Goal: Transaction & Acquisition: Subscribe to service/newsletter

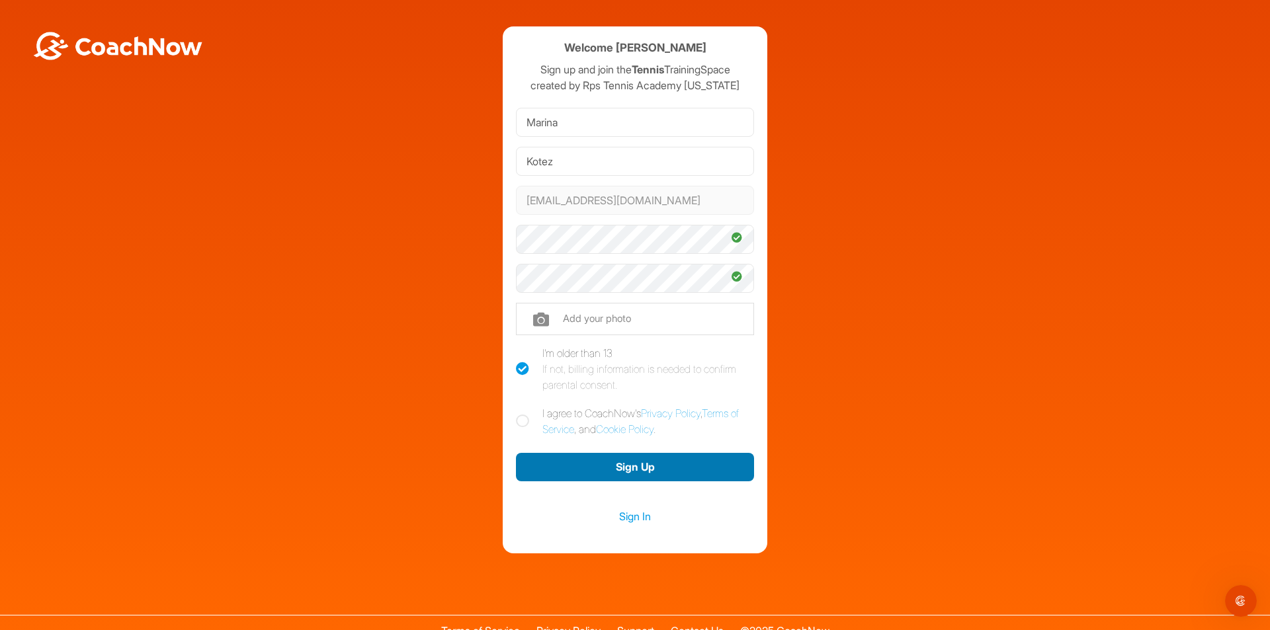
click at [608, 466] on button "Sign Up" at bounding box center [635, 467] width 238 height 28
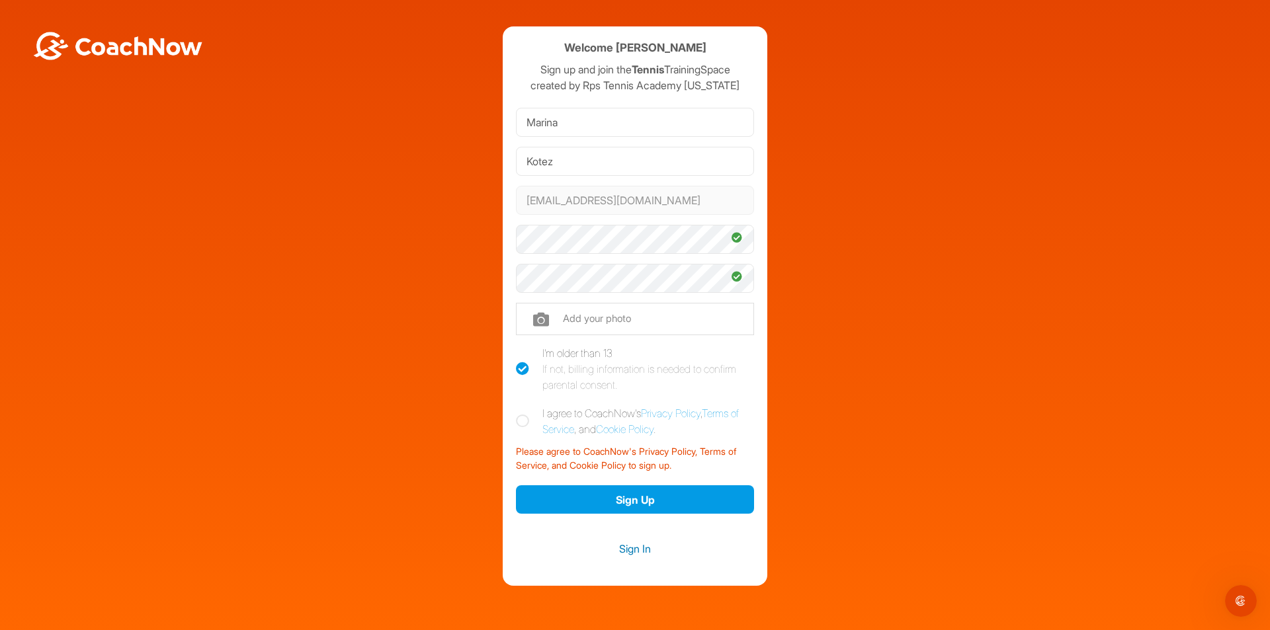
click at [639, 552] on link "Sign In" at bounding box center [635, 548] width 238 height 17
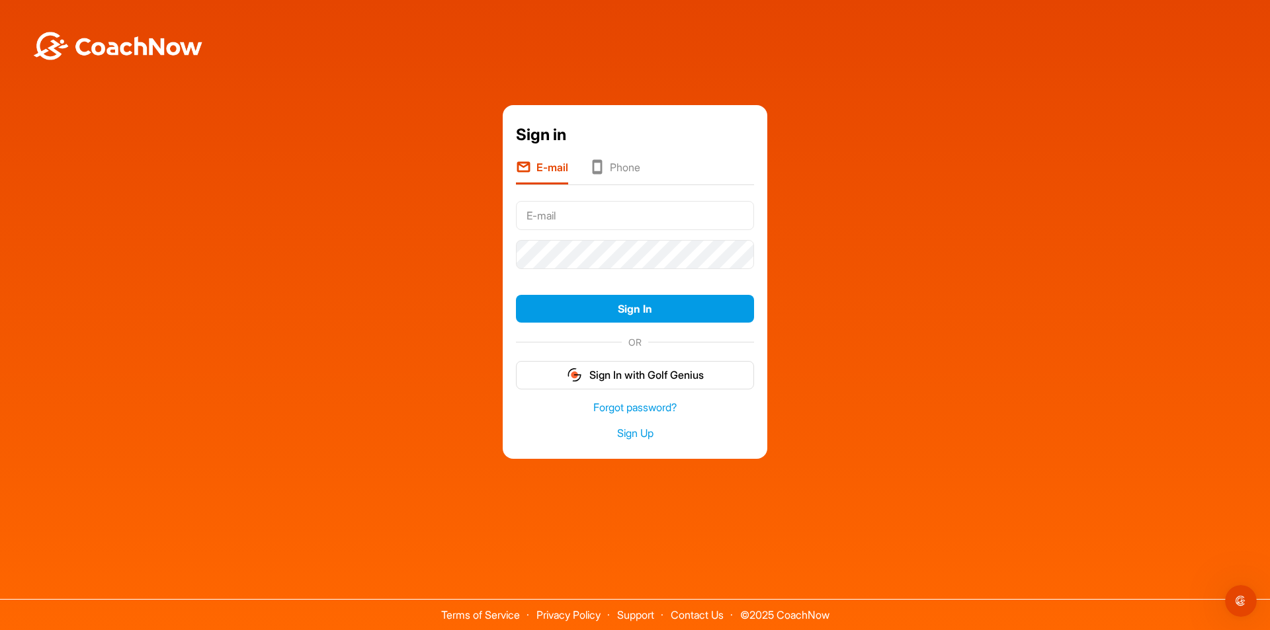
click at [622, 207] on input "text" at bounding box center [635, 215] width 238 height 29
type input "[EMAIL_ADDRESS][DOMAIN_NAME]"
click at [652, 313] on button "Sign In" at bounding box center [635, 309] width 238 height 28
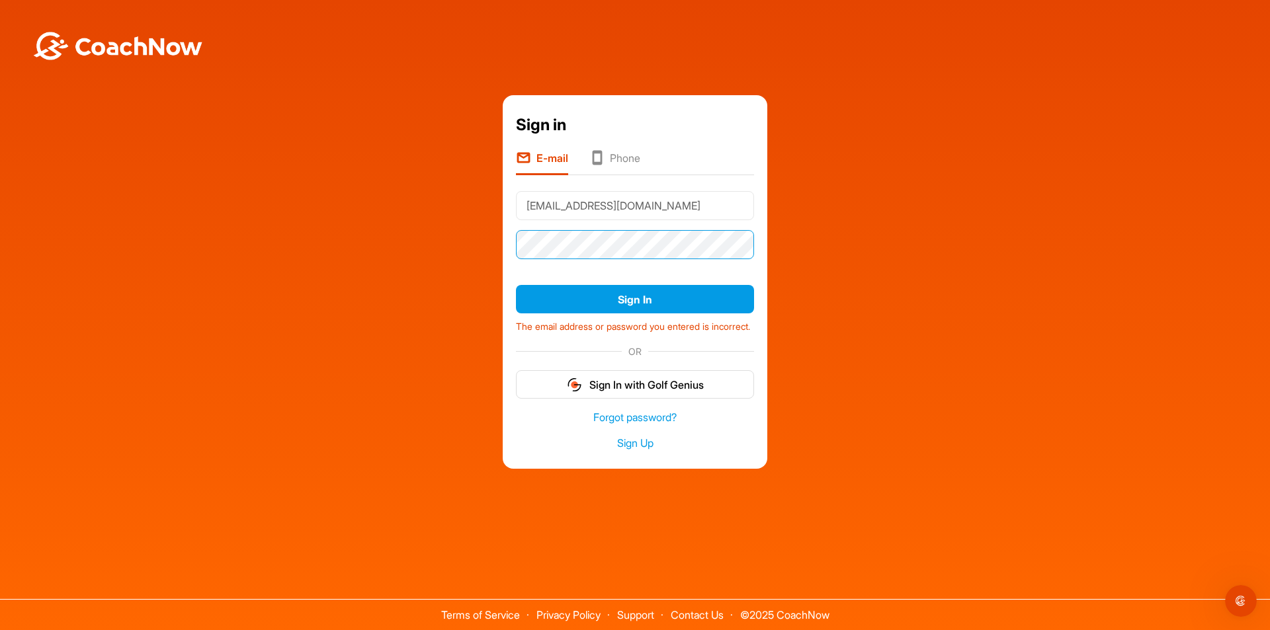
click at [456, 246] on div "Sign in E-mail Phone marinakotez@gmail.com Sign In The email address or passwor…" at bounding box center [635, 281] width 1256 height 373
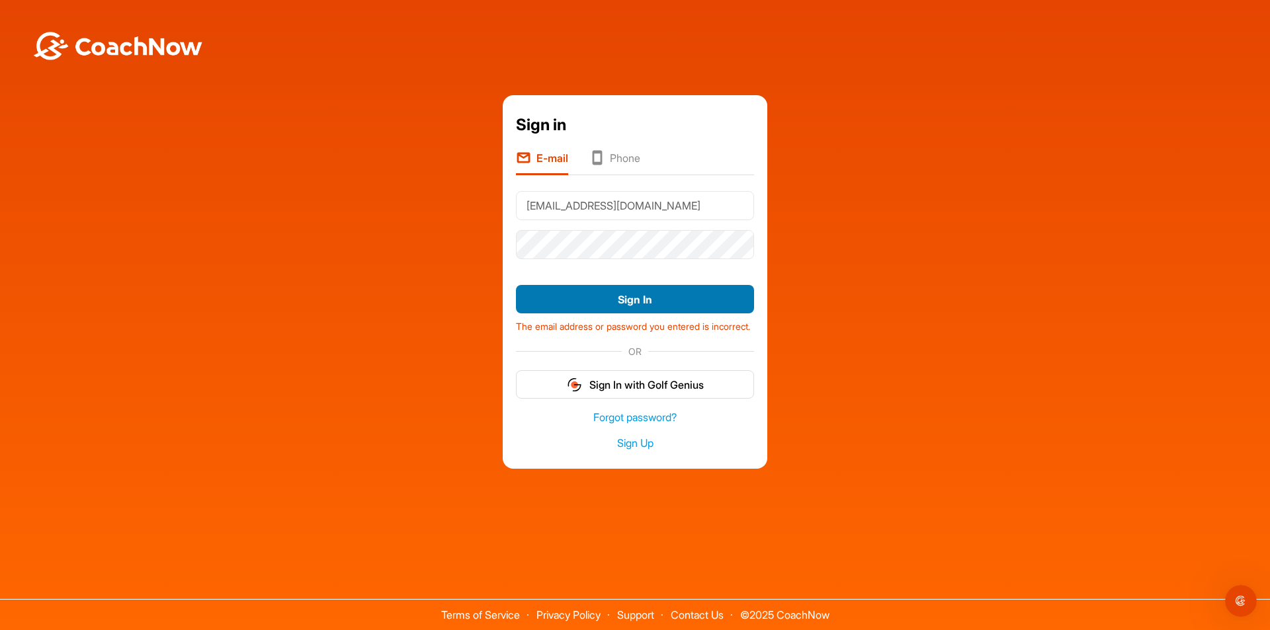
click at [638, 302] on button "Sign In" at bounding box center [635, 299] width 238 height 28
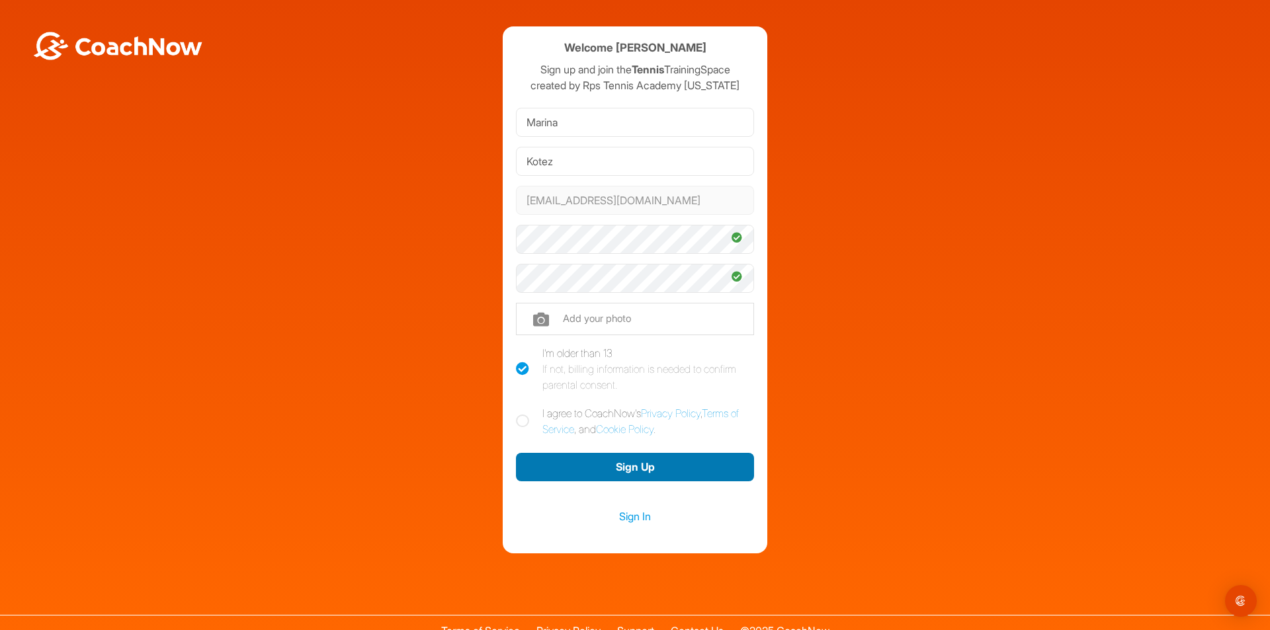
click at [634, 461] on button "Sign Up" at bounding box center [635, 467] width 238 height 28
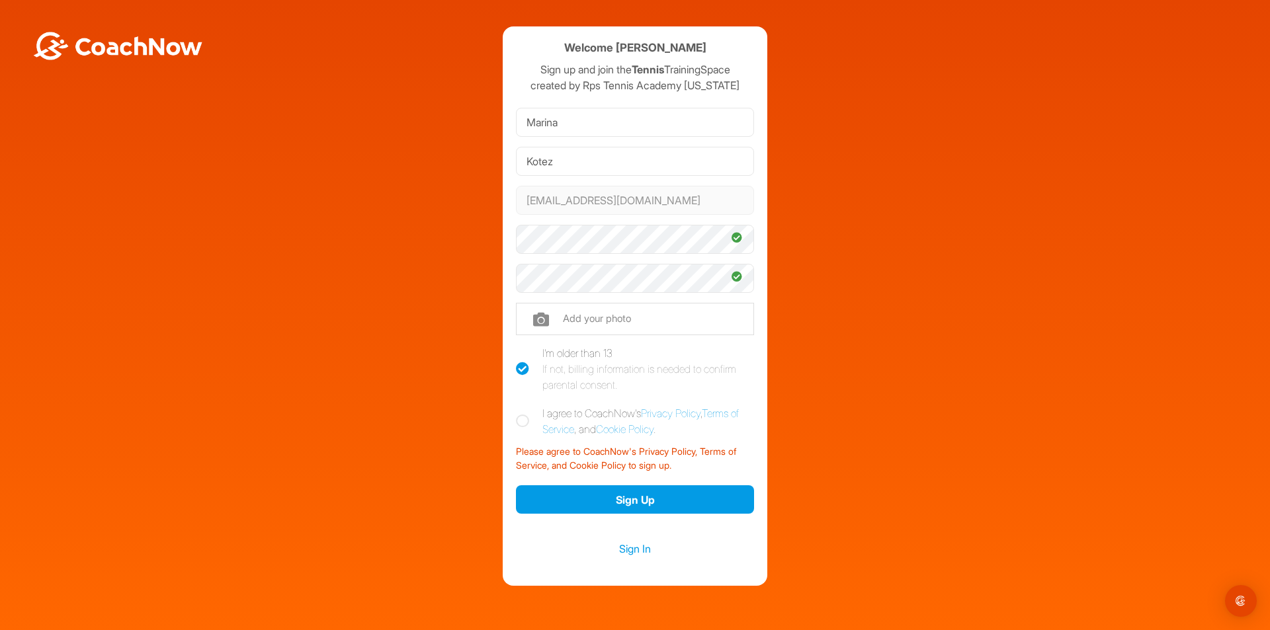
click at [518, 422] on icon at bounding box center [522, 421] width 13 height 13
click at [518, 414] on input "I agree to CoachNow's Privacy Policy , Terms of Service , and Cookie Policy ." at bounding box center [520, 409] width 9 height 9
checkbox input "true"
click at [633, 546] on link "Sign In" at bounding box center [635, 548] width 238 height 17
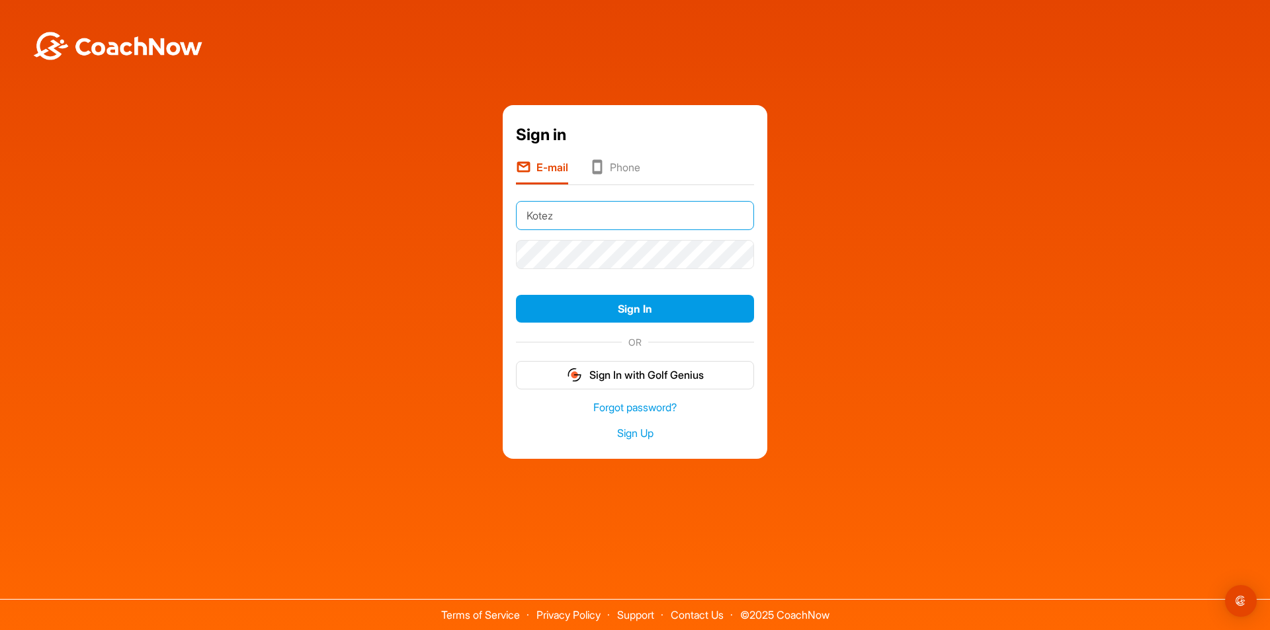
drag, startPoint x: 569, startPoint y: 216, endPoint x: 491, endPoint y: 213, distance: 78.1
click at [491, 213] on div "Sign in E-mail Phone Kotez Sign In OR Sign In with Golf Genius Forgot password?…" at bounding box center [635, 282] width 1256 height 354
type input "[EMAIL_ADDRESS][DOMAIN_NAME]"
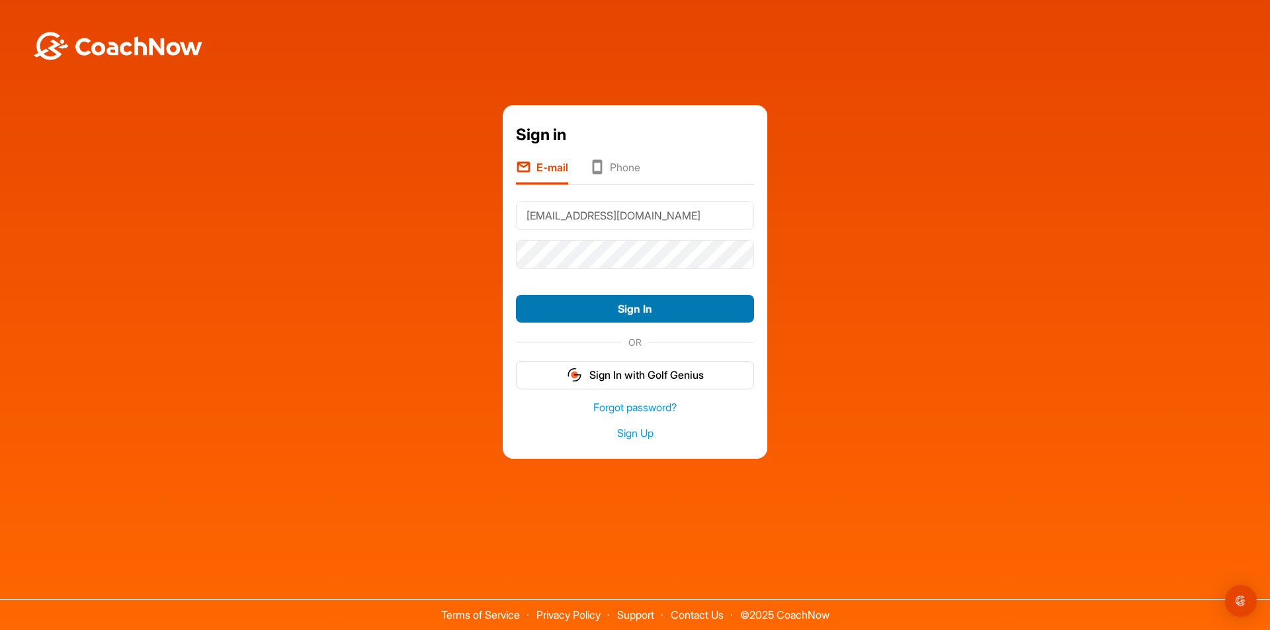
click at [539, 312] on button "Sign In" at bounding box center [635, 309] width 238 height 28
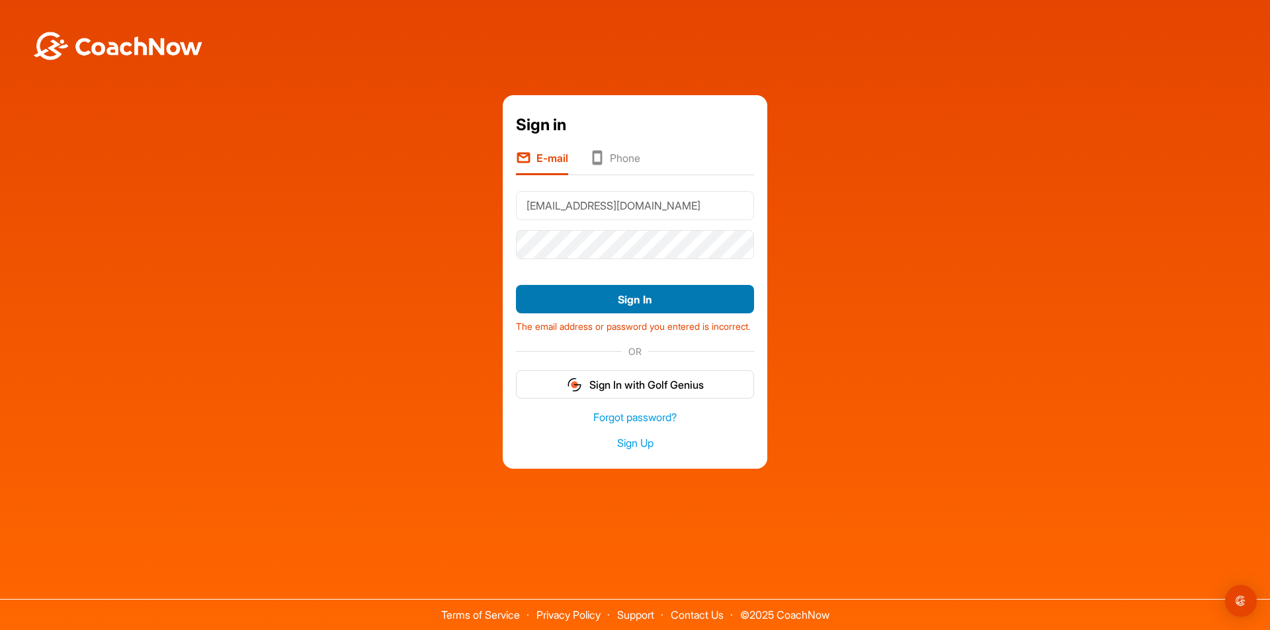
click at [570, 292] on button "Sign In" at bounding box center [635, 299] width 238 height 28
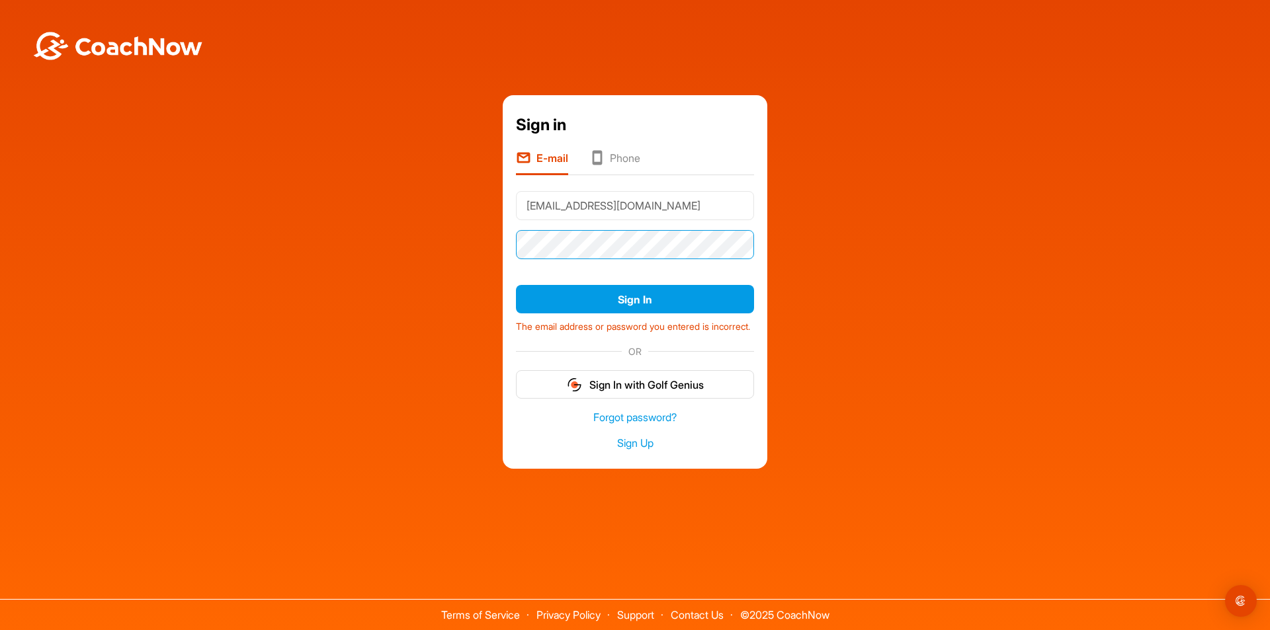
click at [469, 227] on div "Sign in E-mail Phone [EMAIL_ADDRESS][DOMAIN_NAME] Sign In The email address or …" at bounding box center [635, 281] width 1256 height 373
click at [516, 285] on button "Sign In" at bounding box center [635, 299] width 238 height 28
click at [638, 451] on link "Sign Up" at bounding box center [635, 443] width 238 height 15
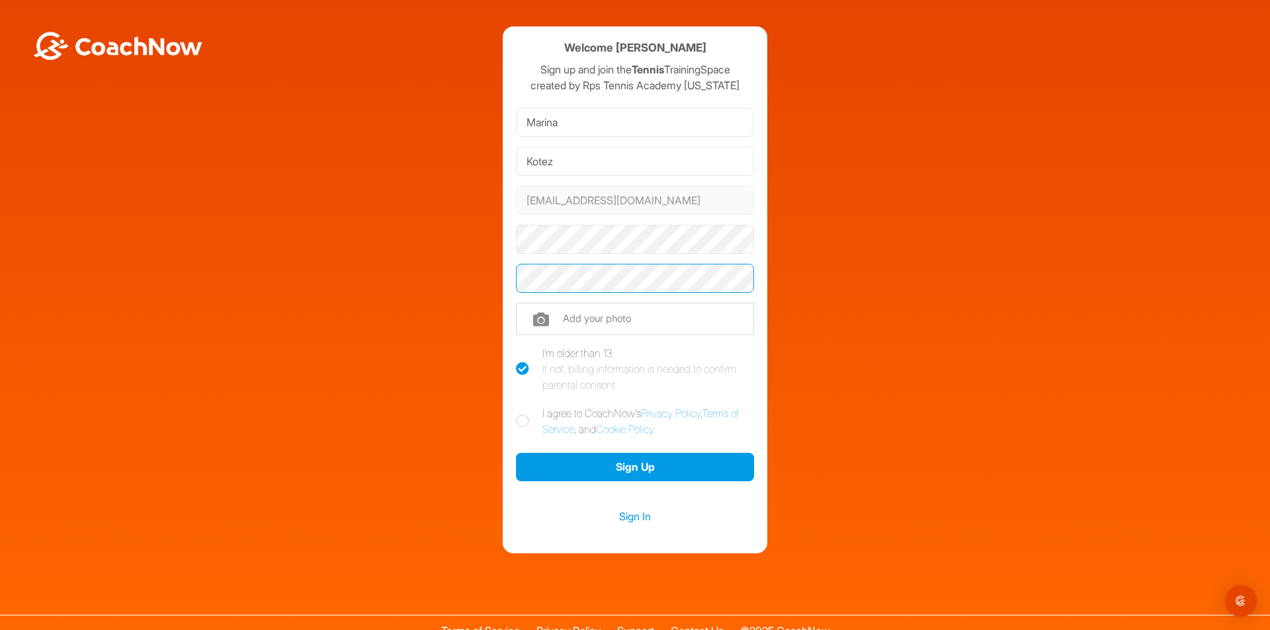
click at [516, 453] on button "Sign Up" at bounding box center [635, 467] width 238 height 28
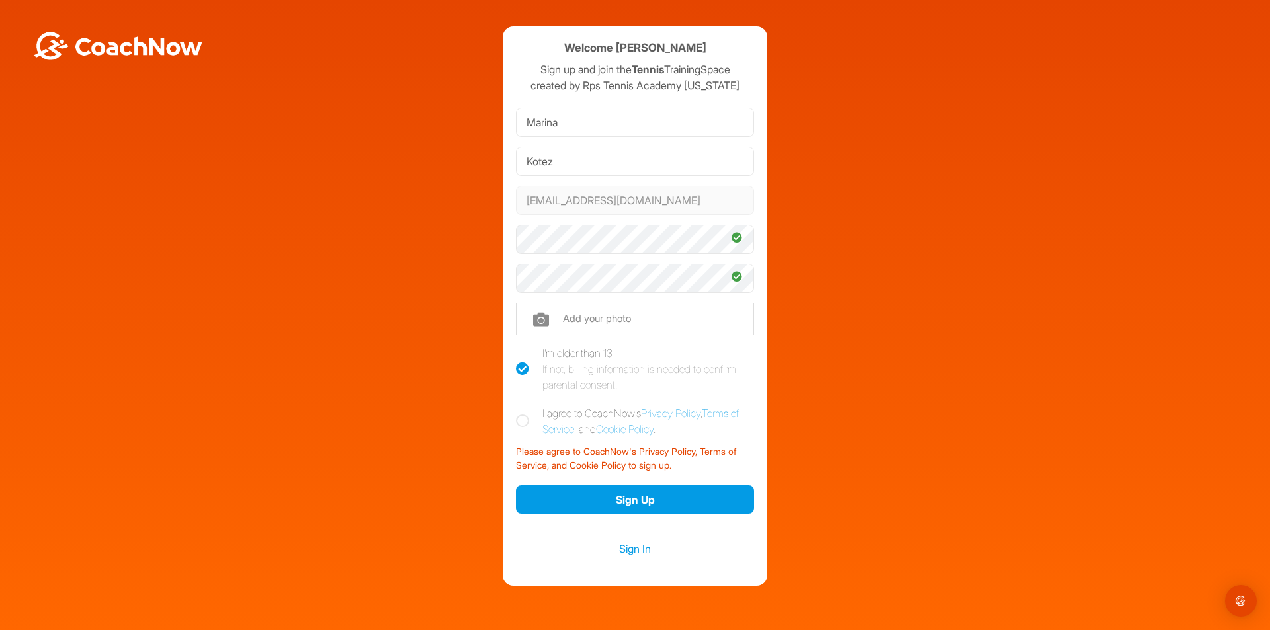
click at [509, 423] on div "Welcome Marina Kotez Sign up and join the Tennis TrainingSpace created by Rps T…" at bounding box center [635, 305] width 265 height 559
click at [516, 423] on icon at bounding box center [522, 421] width 13 height 13
click at [516, 414] on input "I agree to CoachNow's Privacy Policy , Terms of Service , and Cookie Policy ." at bounding box center [520, 409] width 9 height 9
checkbox input "true"
click at [641, 503] on button "Sign Up" at bounding box center [635, 499] width 238 height 28
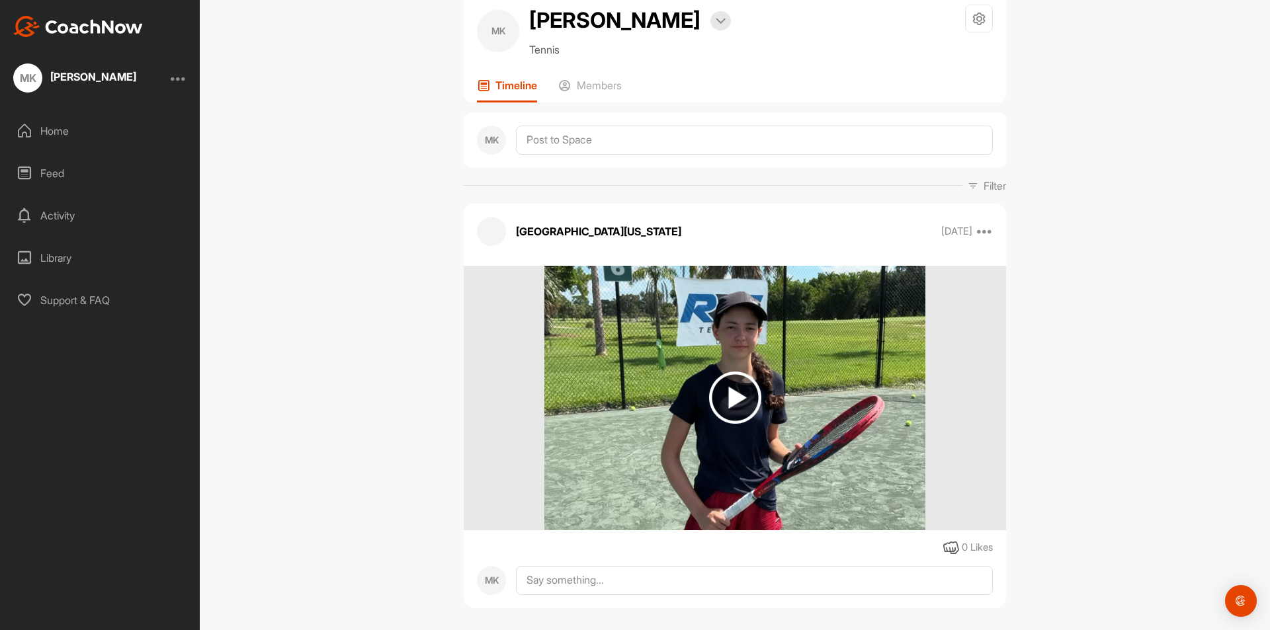
scroll to position [54, 0]
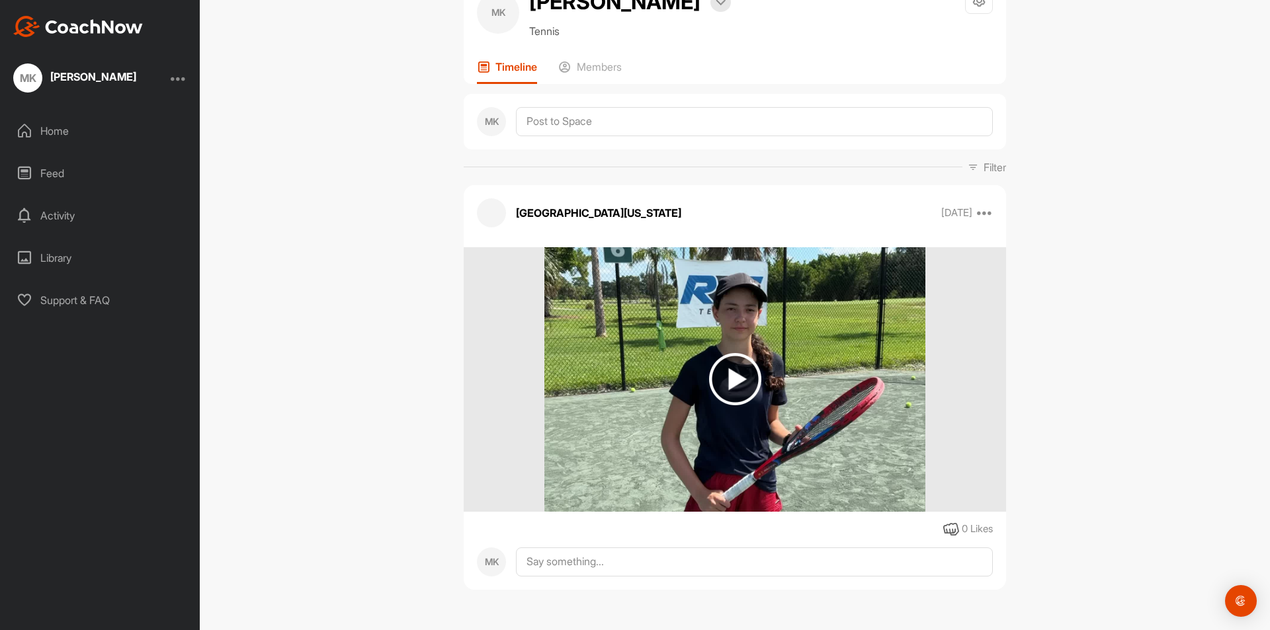
click at [743, 380] on img at bounding box center [735, 379] width 52 height 52
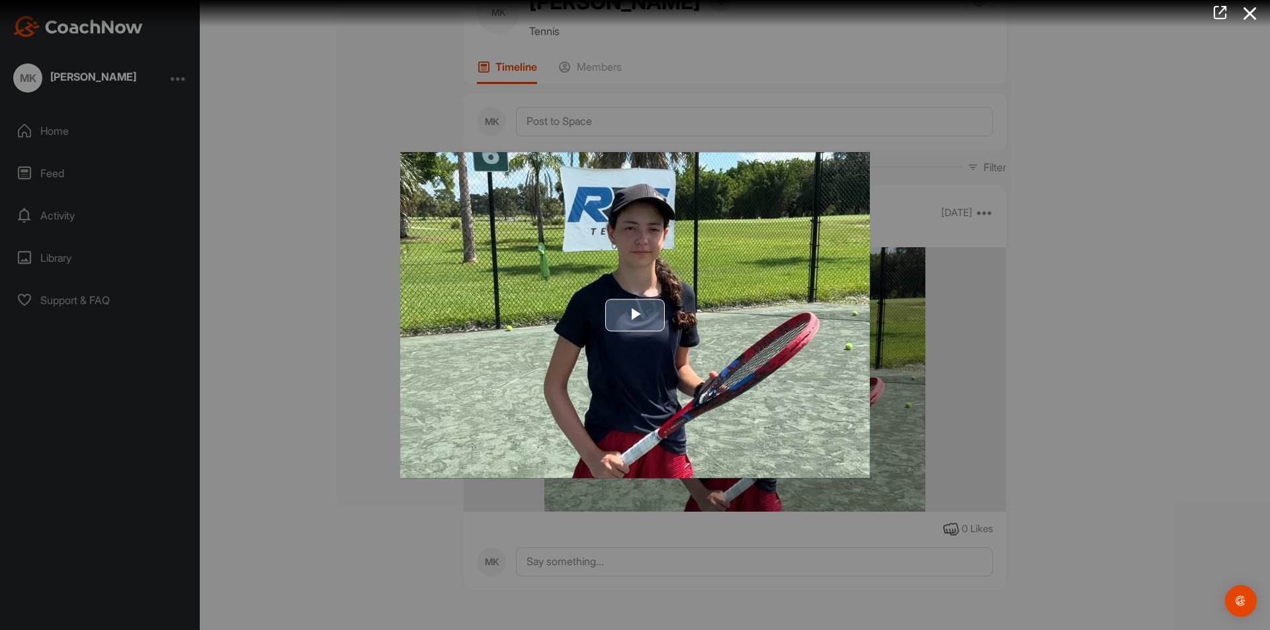
click at [635, 315] on span "Video Player" at bounding box center [635, 315] width 0 height 0
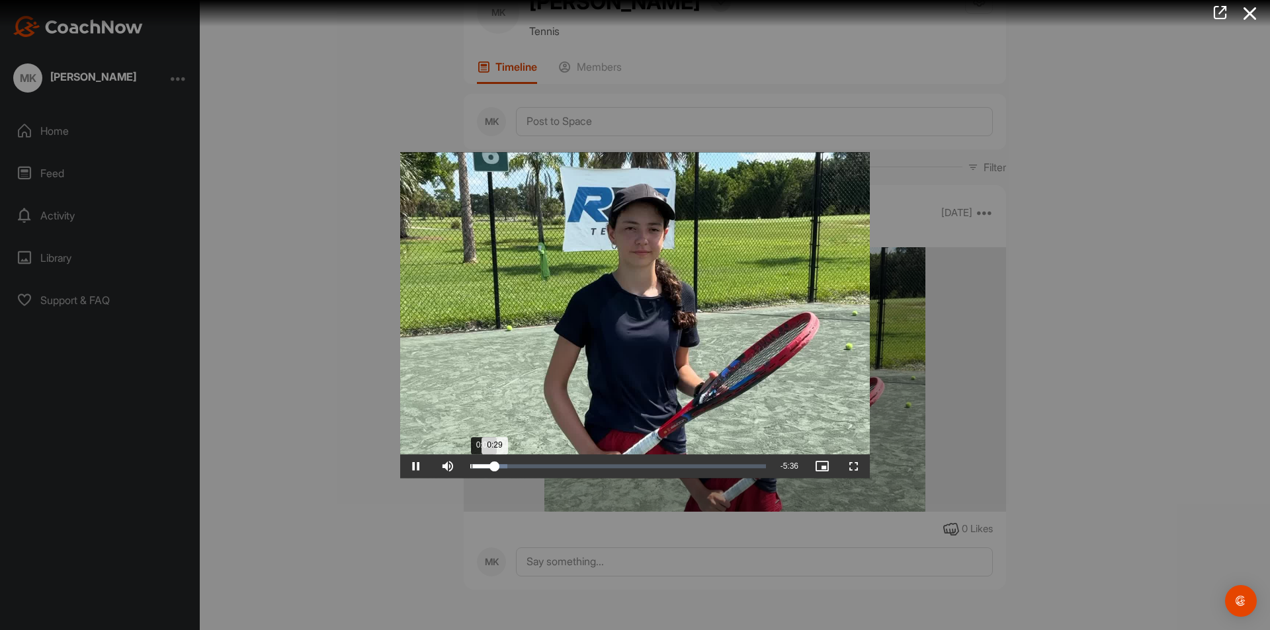
click at [471, 464] on div "Loaded : 12.62% 0:01 0:29" at bounding box center [618, 466] width 309 height 24
click at [417, 466] on span "Video Player" at bounding box center [416, 466] width 32 height 0
click at [737, 350] on video "Video Player" at bounding box center [634, 315] width 469 height 326
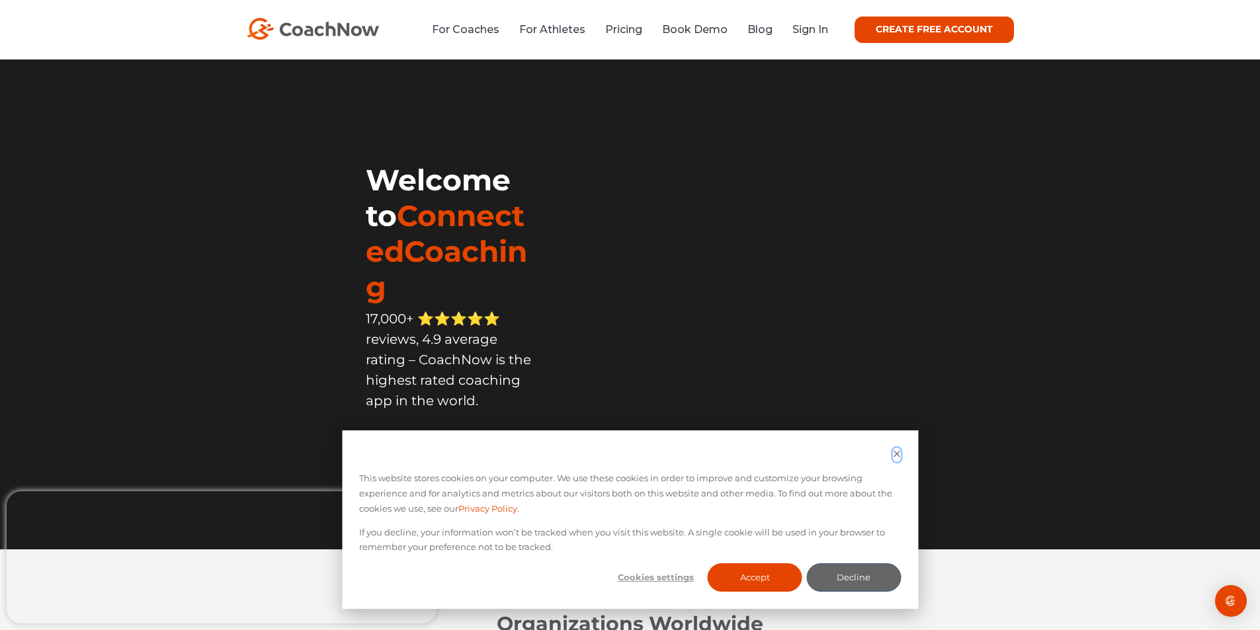
click at [897, 456] on icon "Dismiss cookie banner" at bounding box center [896, 454] width 9 height 9
